Goal: Task Accomplishment & Management: Manage account settings

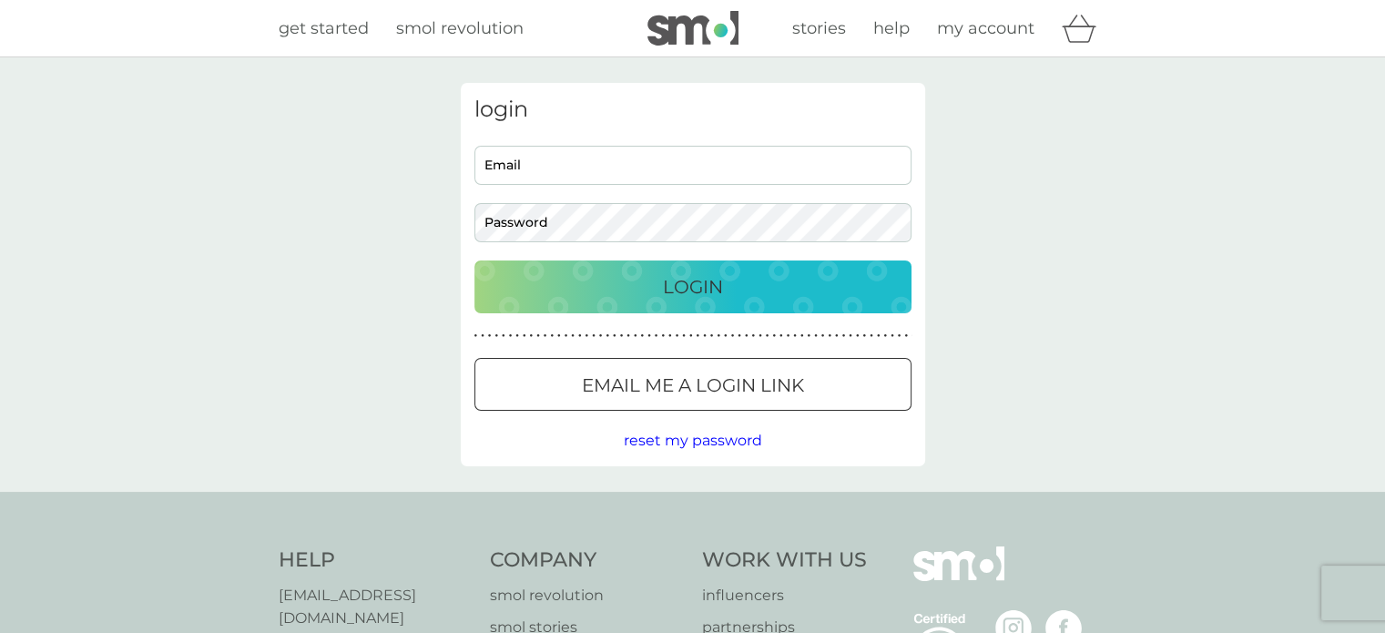
click at [579, 170] on input "Email" at bounding box center [692, 165] width 437 height 39
type input "[EMAIL_ADDRESS][DOMAIN_NAME]"
click at [474, 260] on button "Login" at bounding box center [692, 286] width 437 height 53
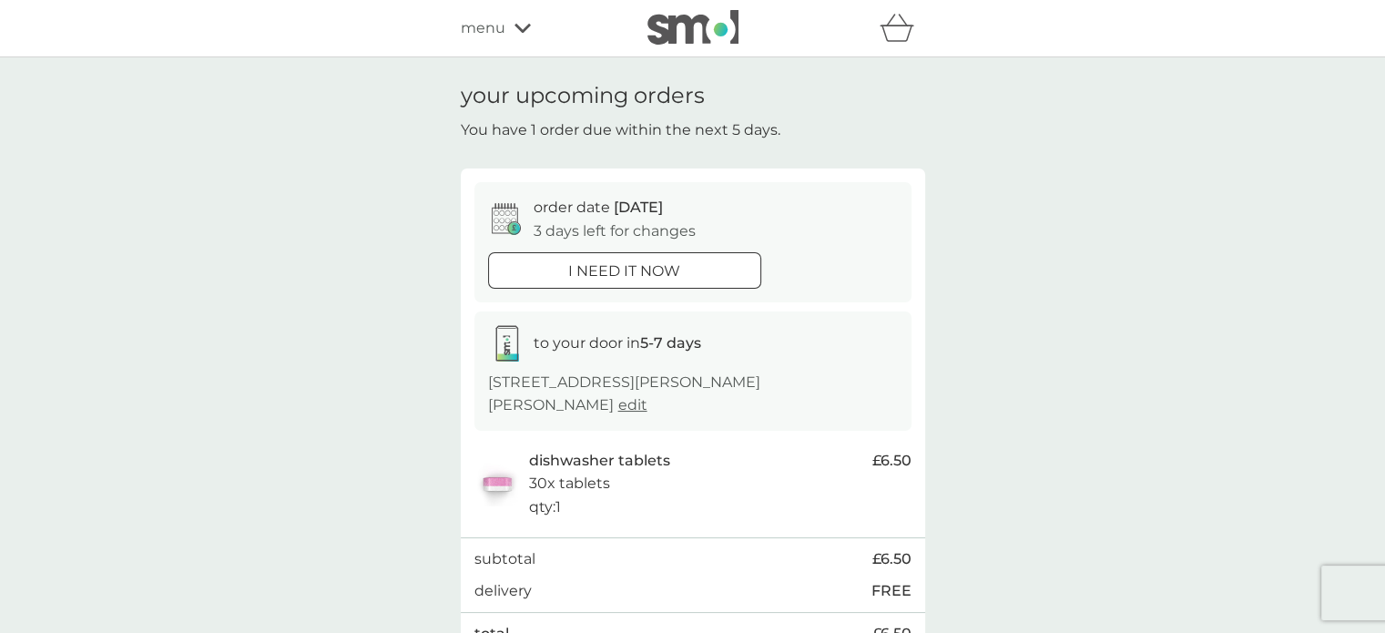
click at [631, 264] on div at bounding box center [625, 270] width 66 height 19
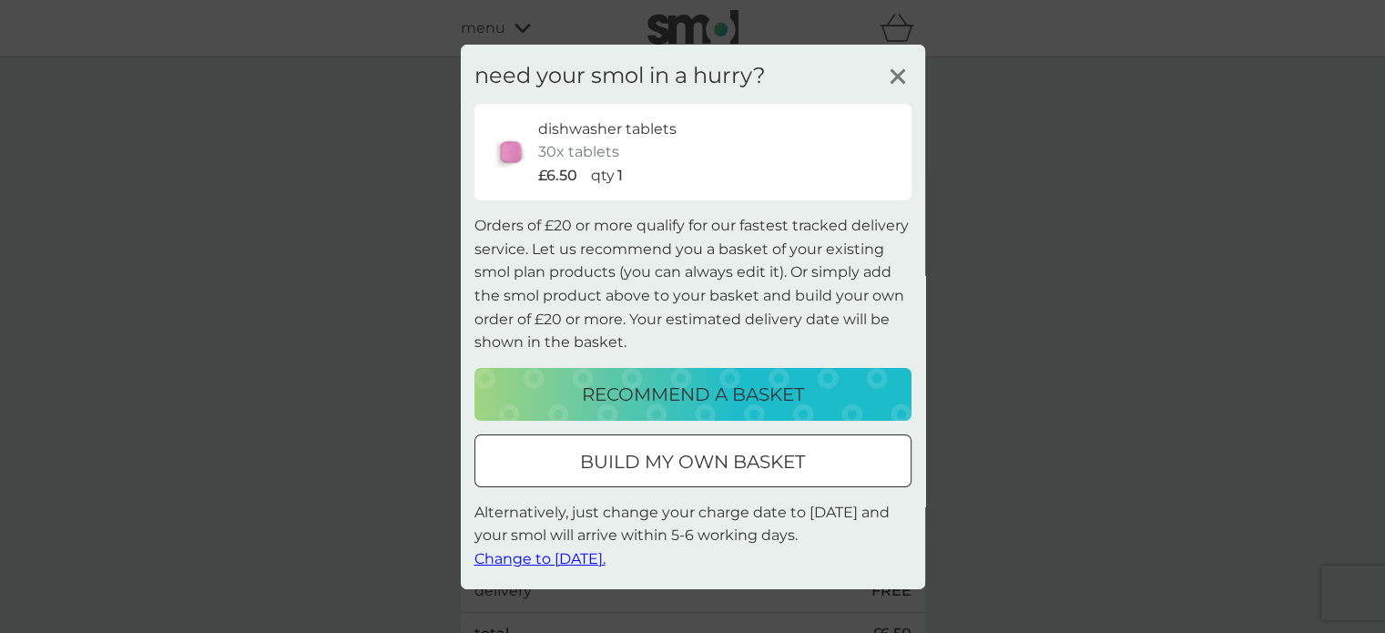
click at [586, 556] on span "Change to tomorrow." at bounding box center [539, 558] width 131 height 17
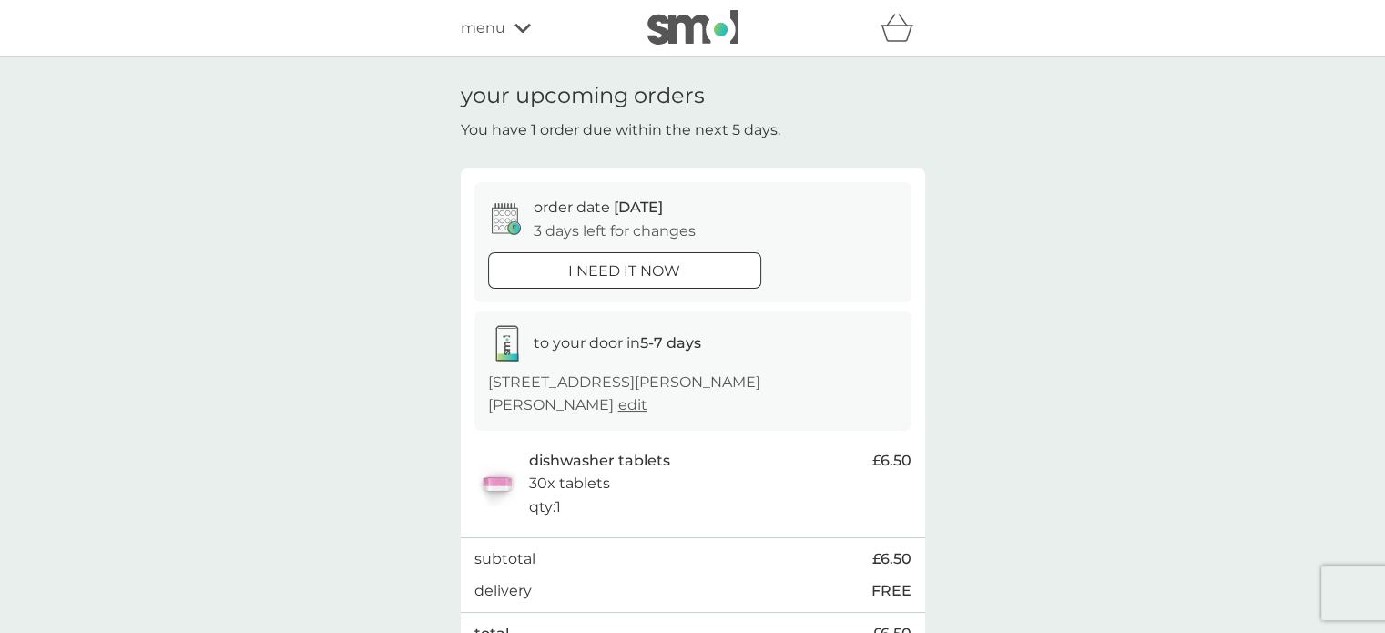
click at [618, 260] on p "i need it now" at bounding box center [624, 272] width 112 height 24
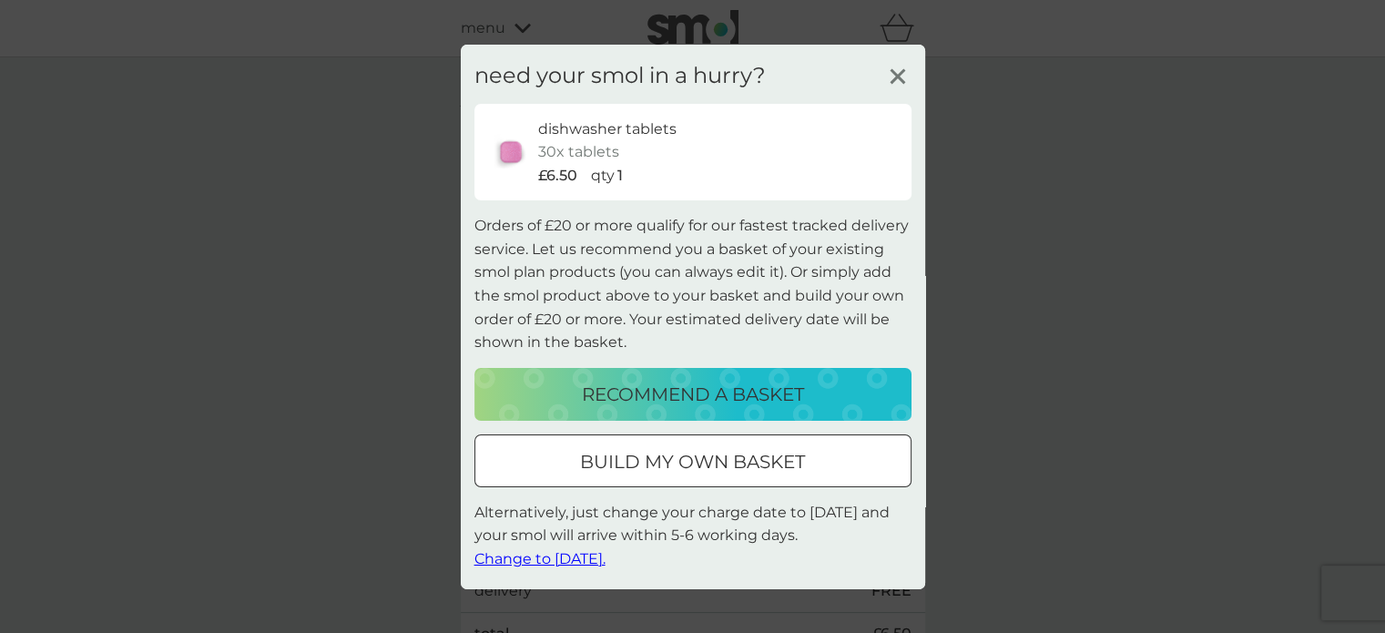
click at [557, 558] on span "Change to tomorrow." at bounding box center [539, 558] width 131 height 17
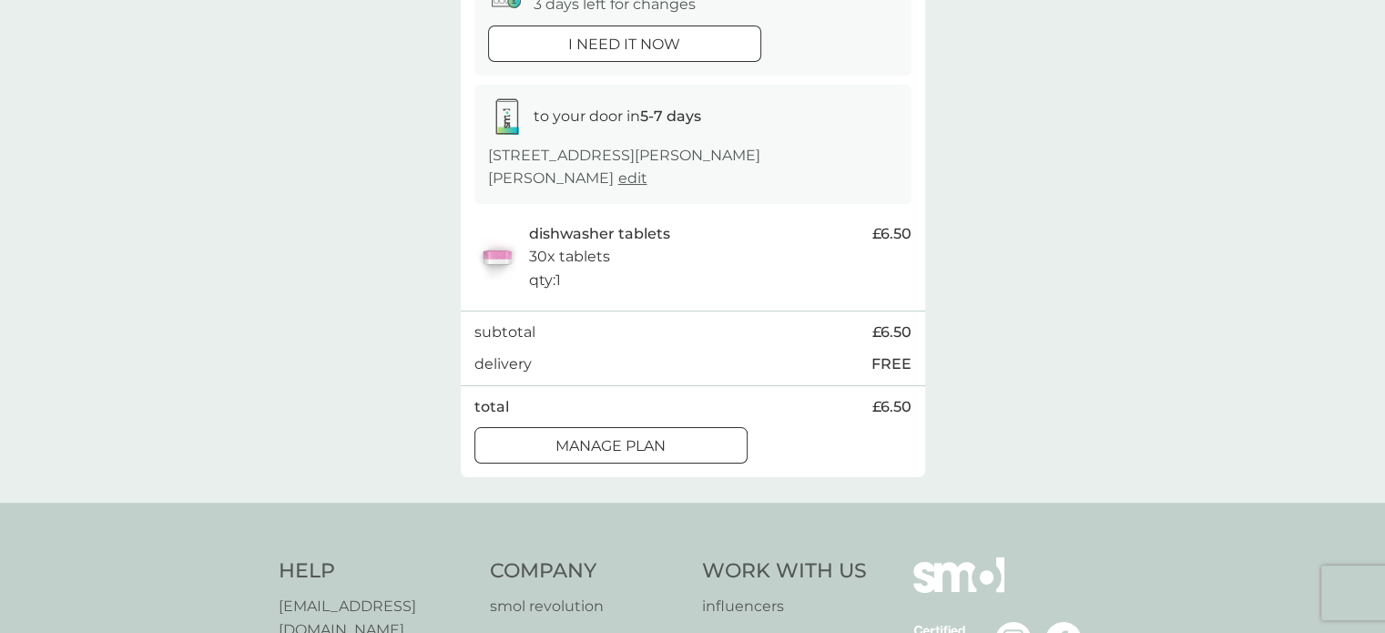
scroll to position [273, 0]
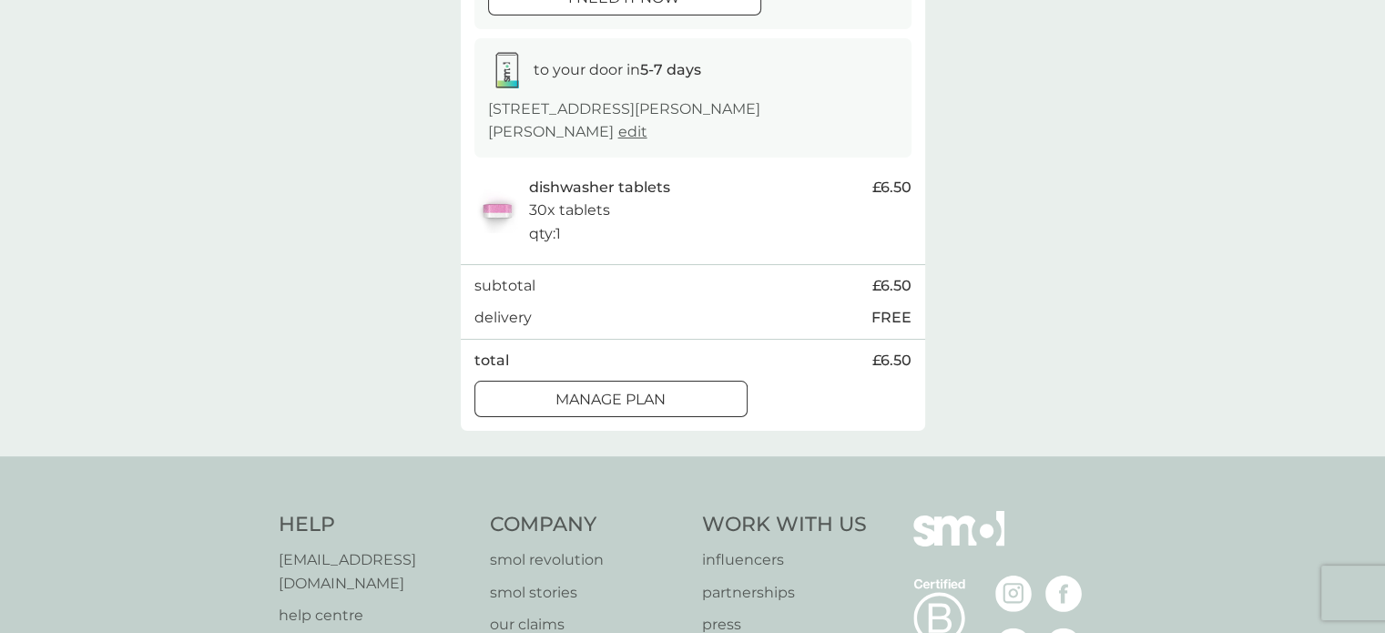
click at [595, 409] on div at bounding box center [611, 400] width 66 height 19
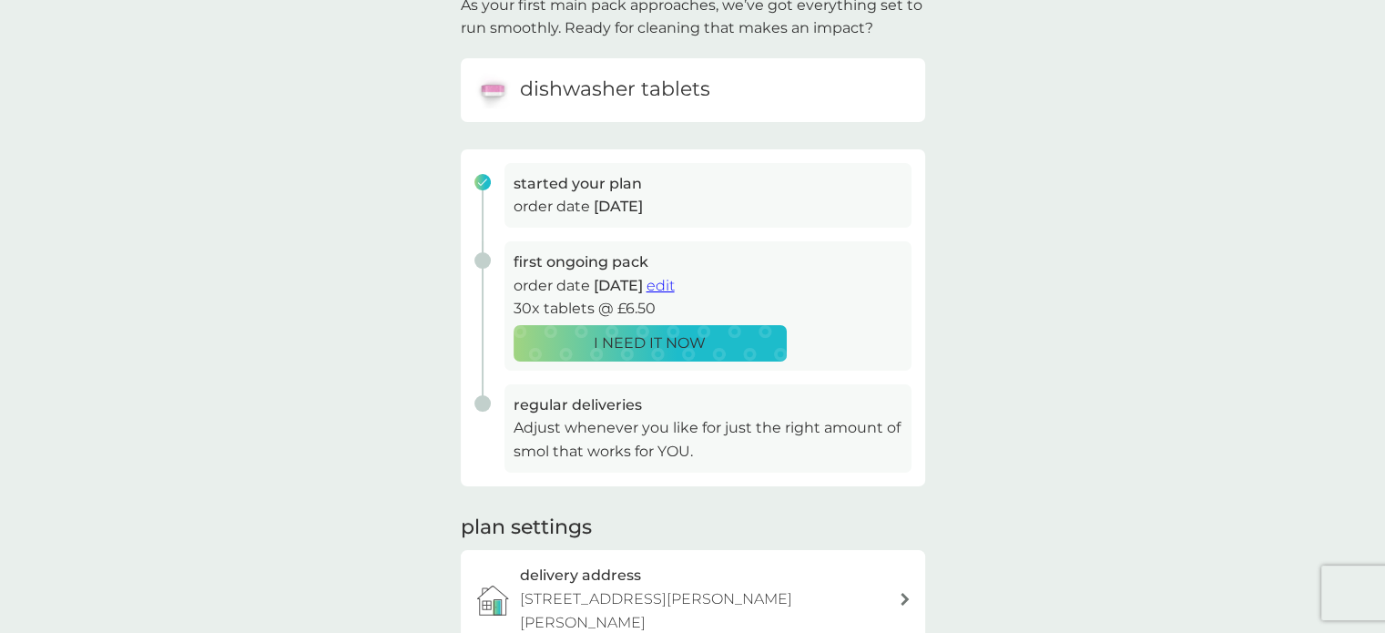
scroll to position [364, 0]
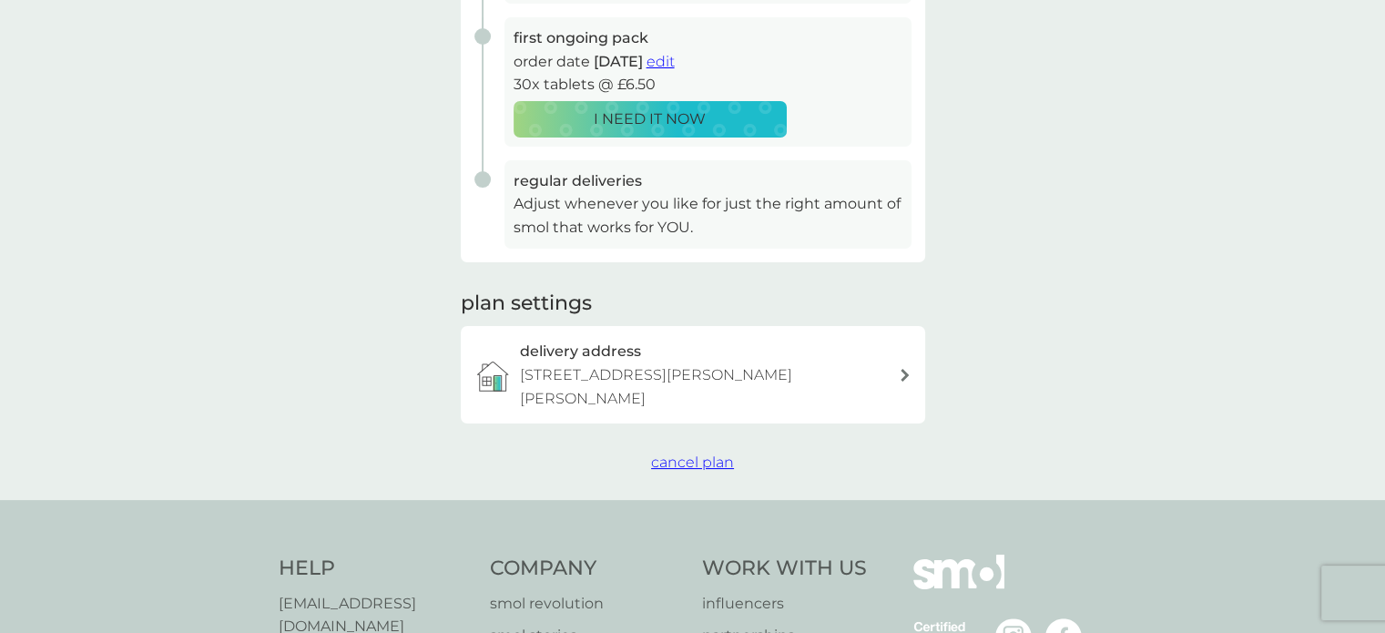
click at [686, 116] on p "I NEED IT NOW" at bounding box center [650, 119] width 112 height 24
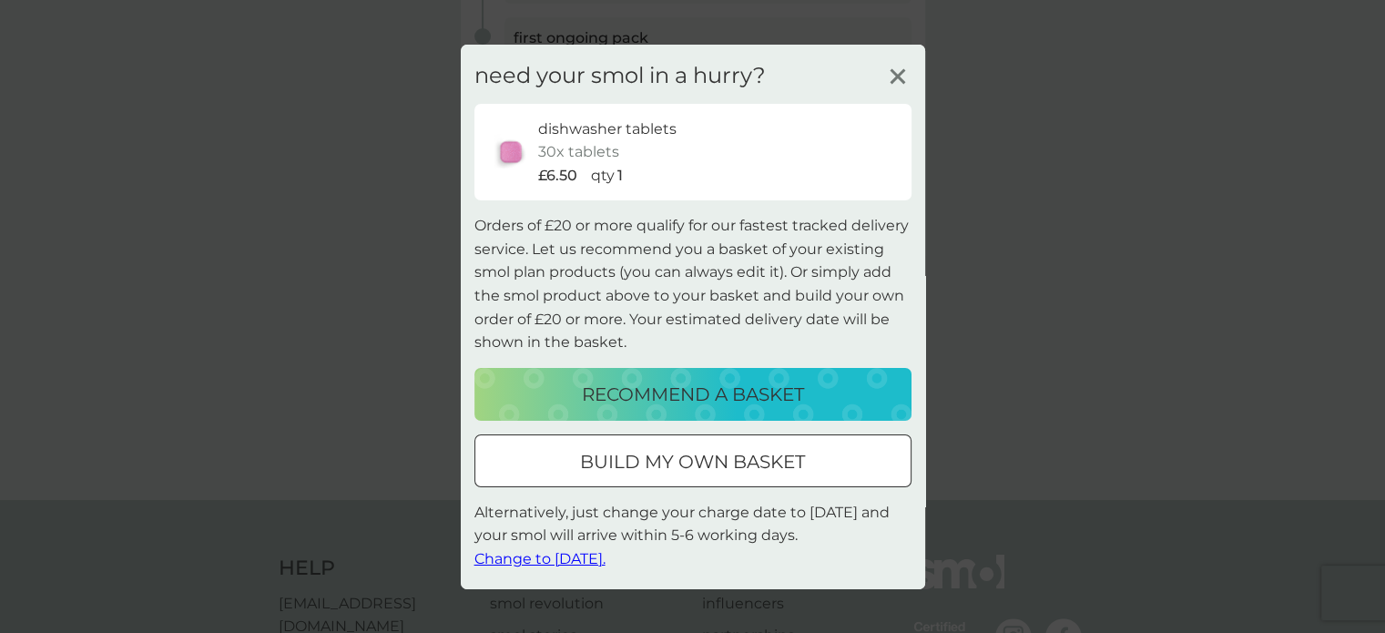
click at [606, 554] on span "Change to tomorrow." at bounding box center [539, 558] width 131 height 17
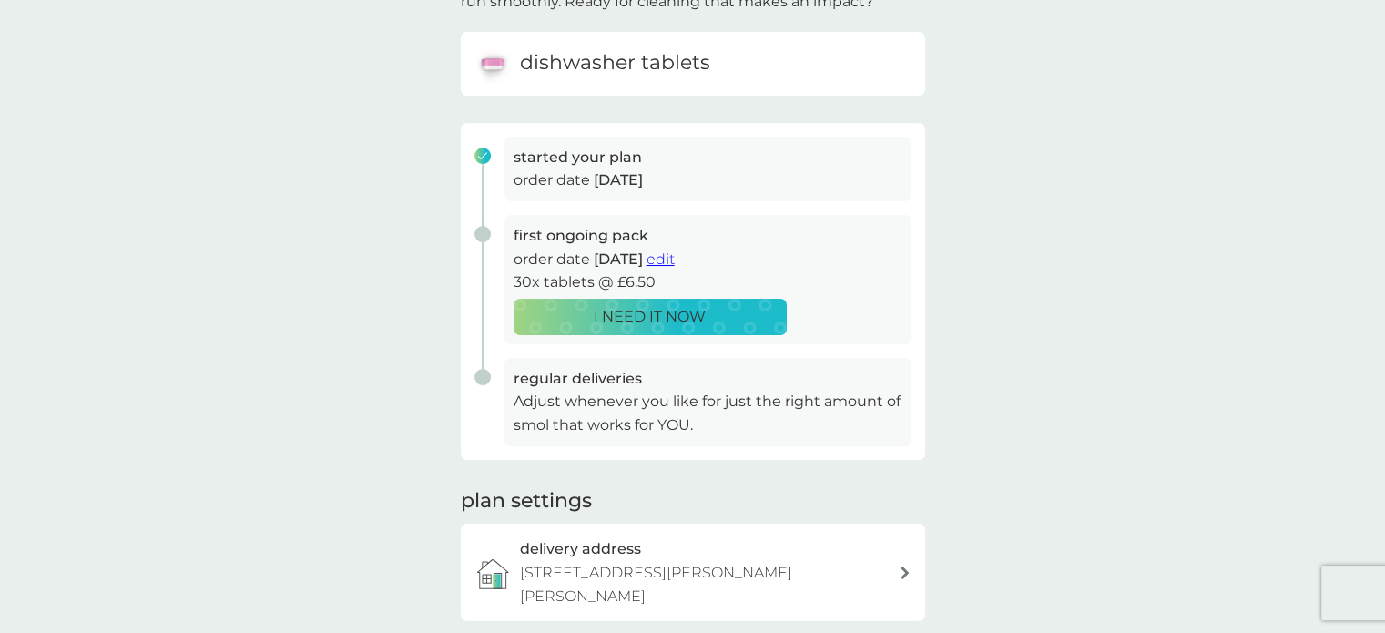
scroll to position [182, 0]
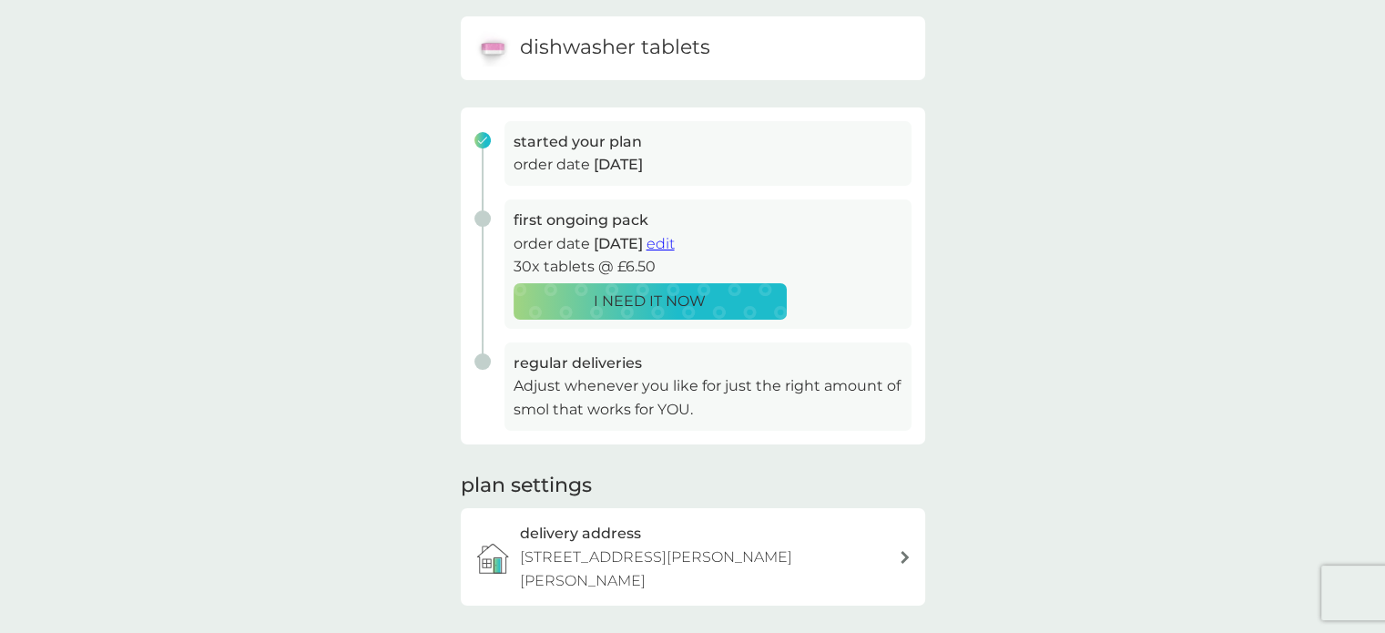
click at [675, 243] on span "edit" at bounding box center [660, 243] width 28 height 17
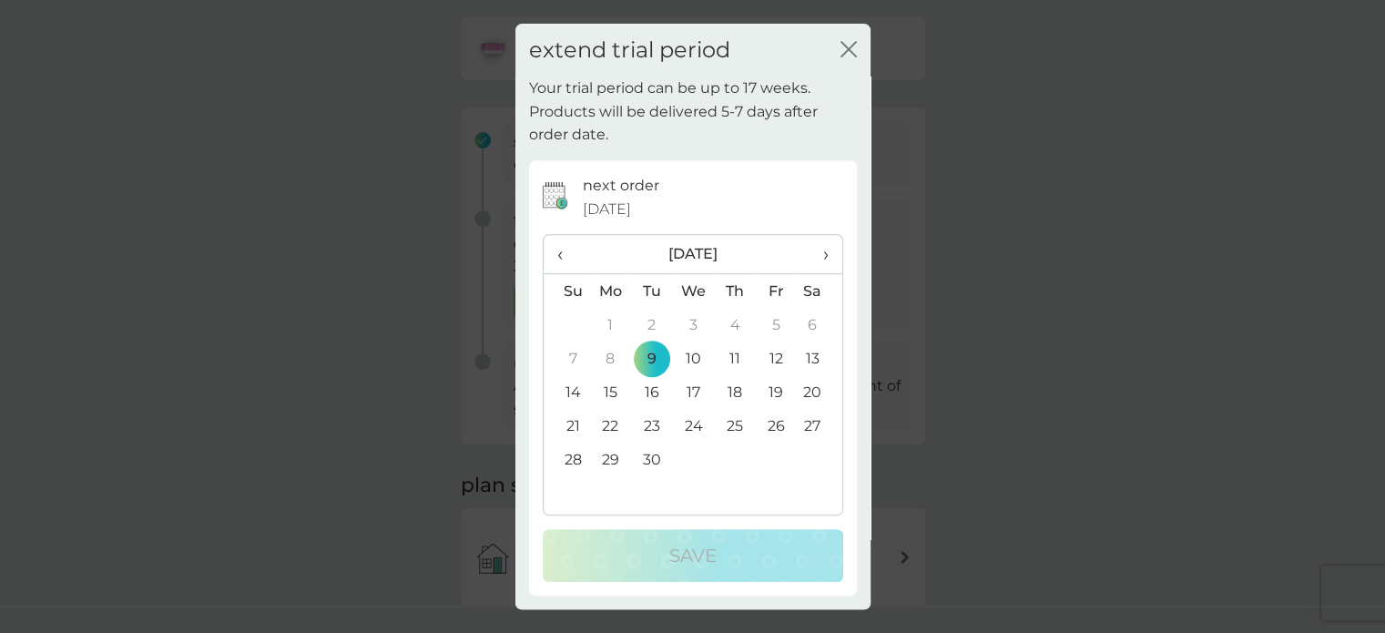
click at [656, 355] on td "9" at bounding box center [651, 358] width 41 height 34
drag, startPoint x: 852, startPoint y: 50, endPoint x: 864, endPoint y: 54, distance: 12.4
click at [851, 50] on icon "close" at bounding box center [848, 49] width 16 height 16
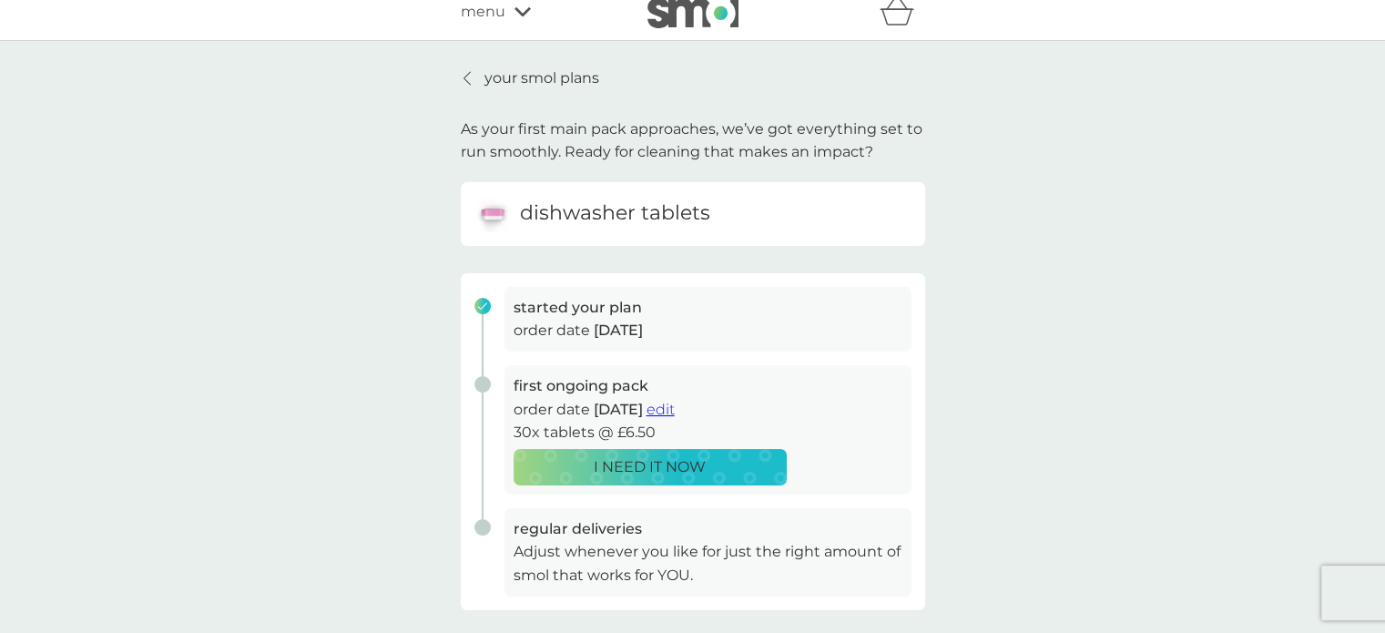
scroll to position [0, 0]
